Goal: Book appointment/travel/reservation

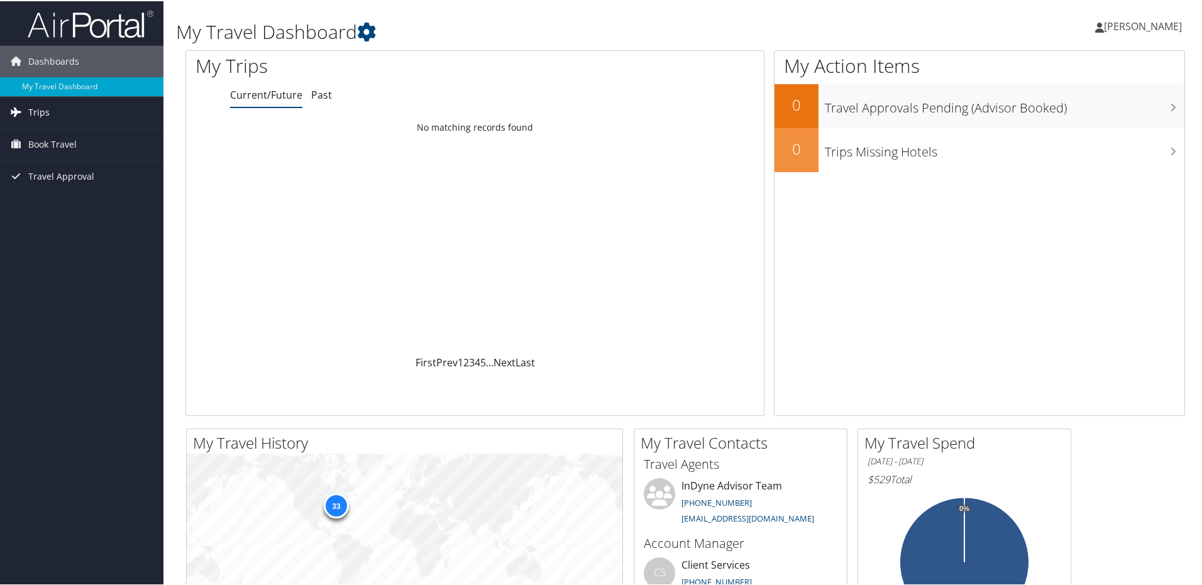
click at [99, 112] on link "Trips" at bounding box center [81, 111] width 163 height 31
click at [68, 138] on link "Current/Future Trips" at bounding box center [81, 136] width 163 height 19
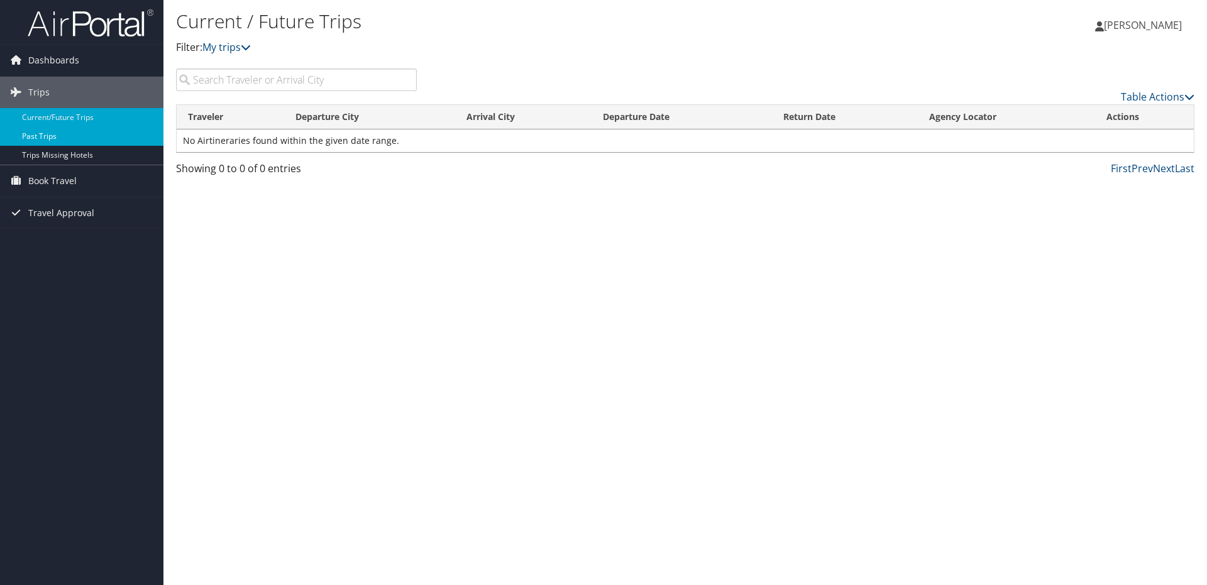
click at [61, 140] on link "Past Trips" at bounding box center [81, 136] width 163 height 19
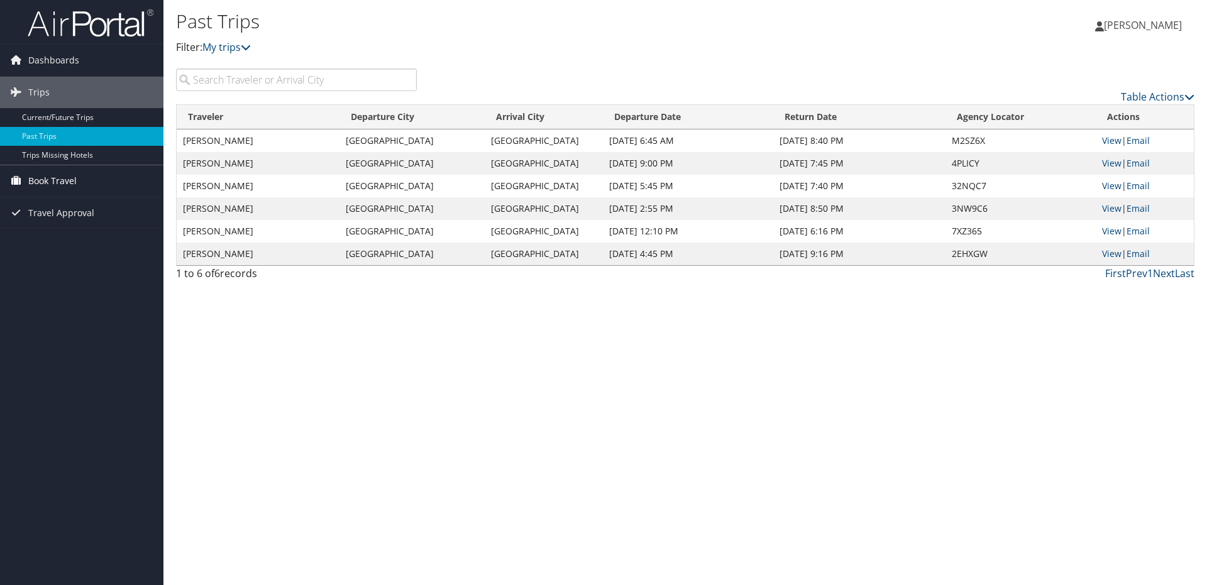
click at [62, 184] on span "Book Travel" at bounding box center [52, 180] width 48 height 31
click at [71, 243] on link "Book/Manage Online Trips" at bounding box center [81, 244] width 163 height 19
click at [74, 238] on link "Book/Manage Online Trips" at bounding box center [81, 244] width 163 height 19
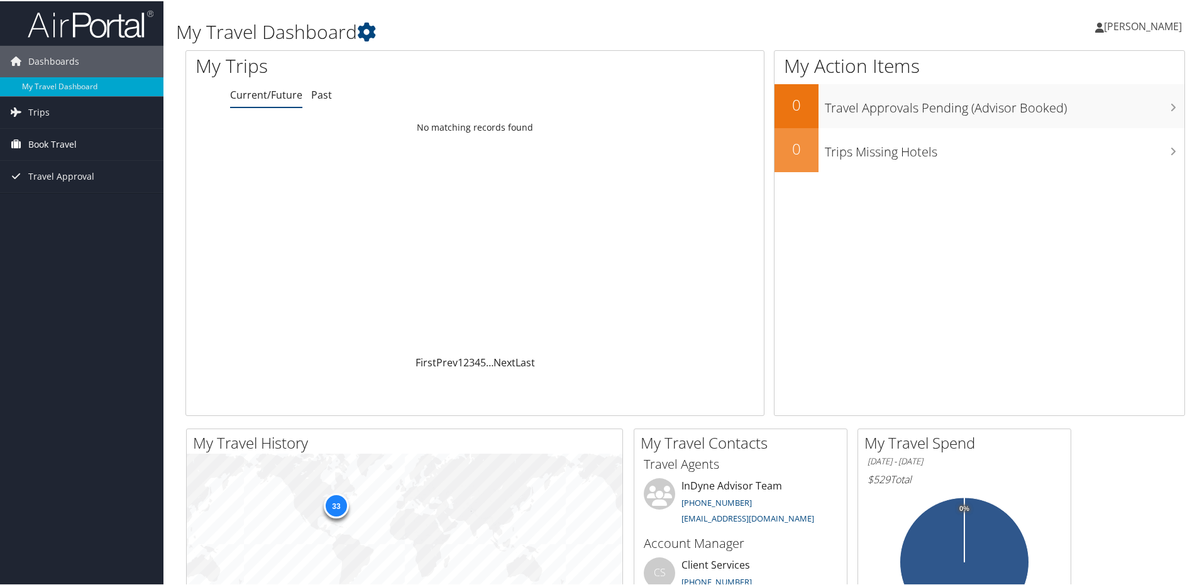
click at [102, 141] on link "Book Travel" at bounding box center [81, 143] width 163 height 31
click at [89, 211] on link "Book/Manage Online Trips" at bounding box center [81, 206] width 163 height 19
click at [92, 210] on link "Book/Manage Online Trips" at bounding box center [81, 206] width 163 height 19
